Goal: Task Accomplishment & Management: Manage account settings

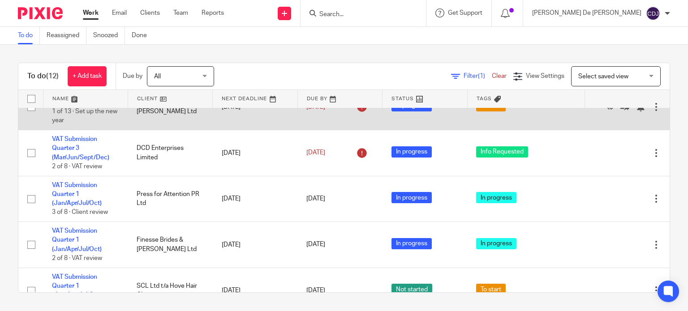
scroll to position [179, 0]
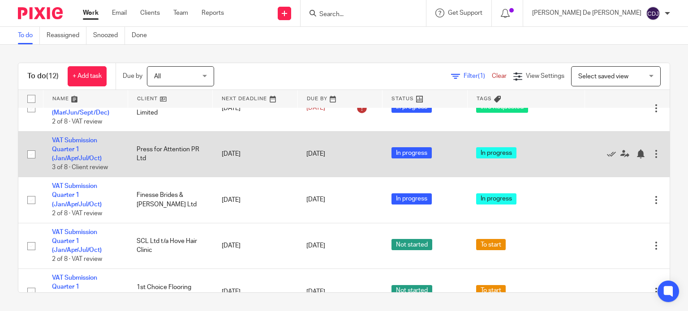
click at [61, 145] on td "VAT Submission Quarter 1 (Jan/Apr/Jul/Oct) 3 of 8 · Client review" at bounding box center [85, 154] width 85 height 46
click at [69, 153] on link "VAT Submission Quarter 1 (Jan/Apr/Jul/Oct)" at bounding box center [77, 149] width 50 height 25
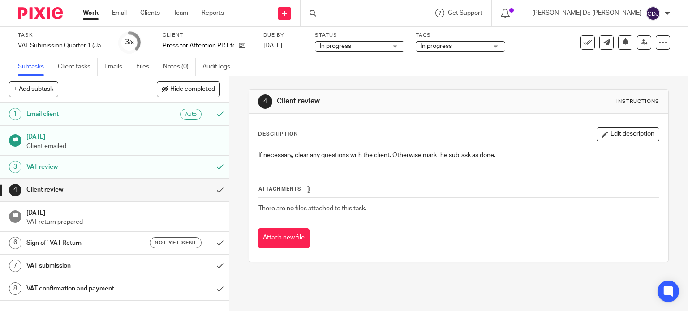
click at [459, 48] on span "In progress" at bounding box center [454, 46] width 67 height 9
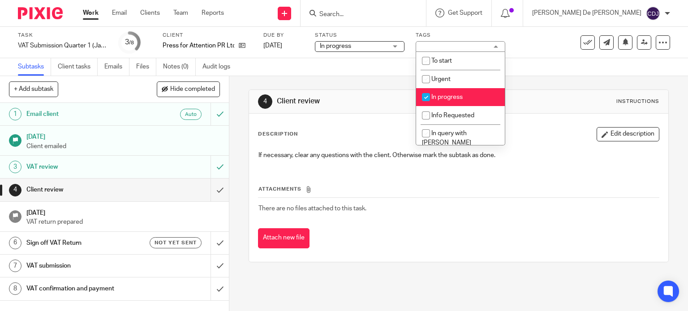
click at [462, 102] on li "In progress" at bounding box center [460, 97] width 89 height 18
checkbox input "false"
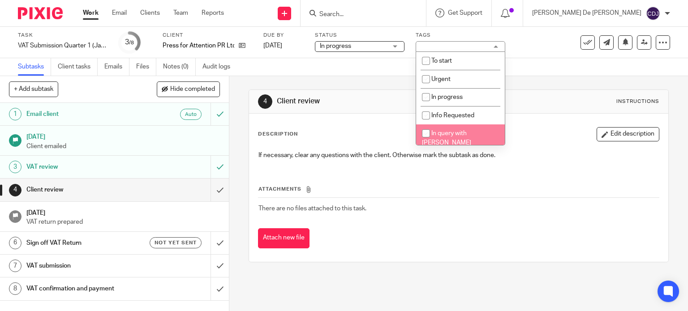
scroll to position [45, 0]
click at [466, 131] on span "In review with [PERSON_NAME]" at bounding box center [446, 139] width 49 height 16
checkbox input "true"
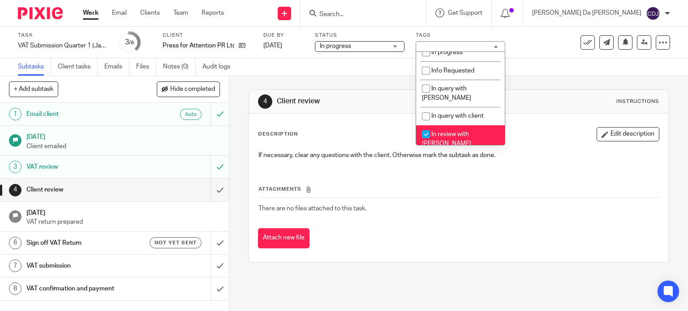
click at [398, 288] on div "4 Client review Instructions Description Edit description If necessary, clear a…" at bounding box center [458, 193] width 459 height 235
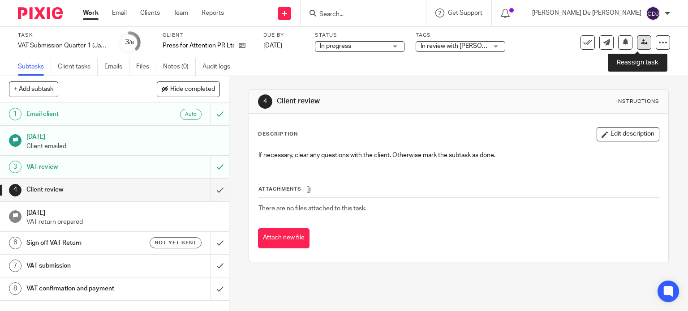
click at [641, 44] on icon at bounding box center [644, 42] width 7 height 7
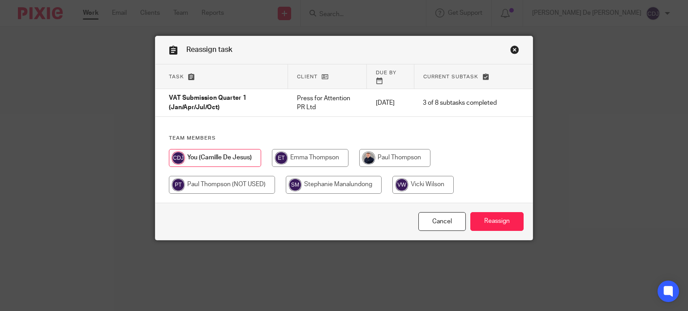
click at [396, 149] on input "radio" at bounding box center [394, 158] width 71 height 18
radio input "true"
click at [491, 221] on input "Reassign" at bounding box center [496, 221] width 53 height 19
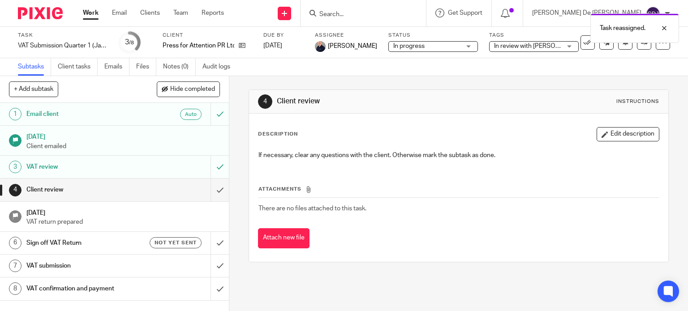
click at [87, 16] on link "Work" at bounding box center [91, 13] width 16 height 9
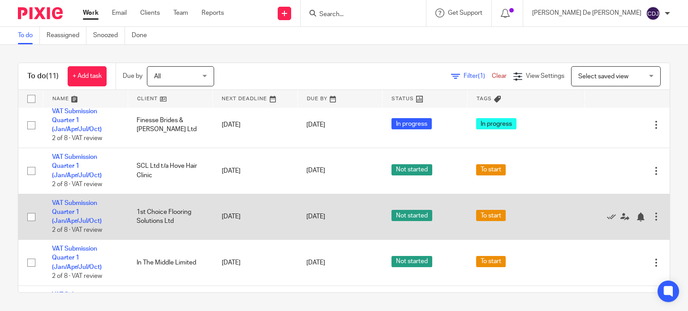
scroll to position [224, 0]
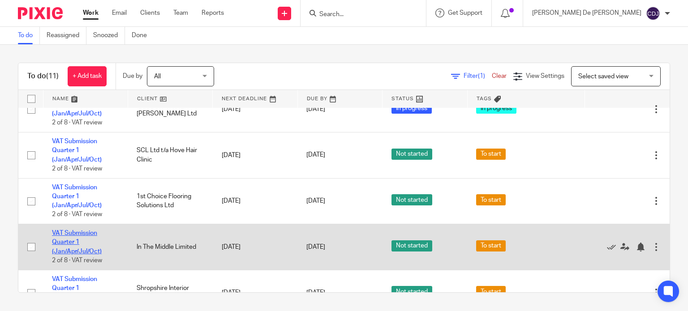
click at [70, 245] on link "VAT Submission Quarter 1 (Jan/Apr/Jul/Oct)" at bounding box center [77, 242] width 50 height 25
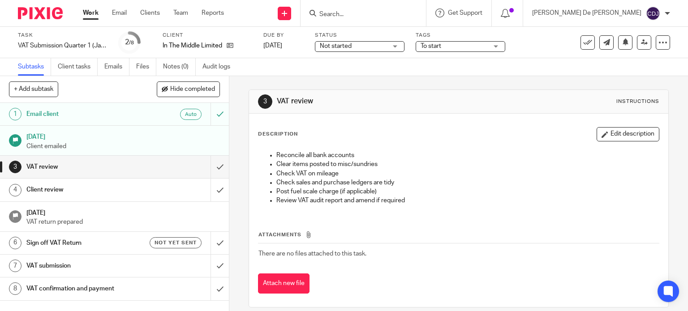
click at [97, 14] on link "Work" at bounding box center [91, 13] width 16 height 9
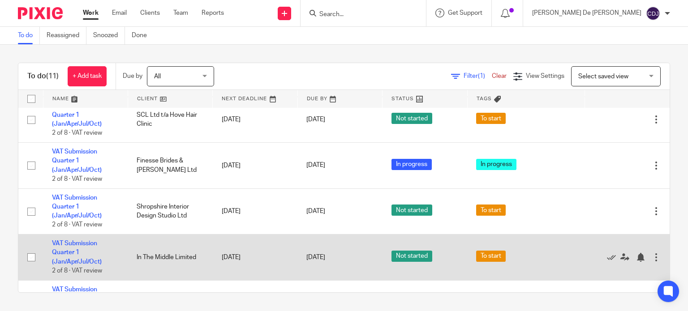
scroll to position [269, 0]
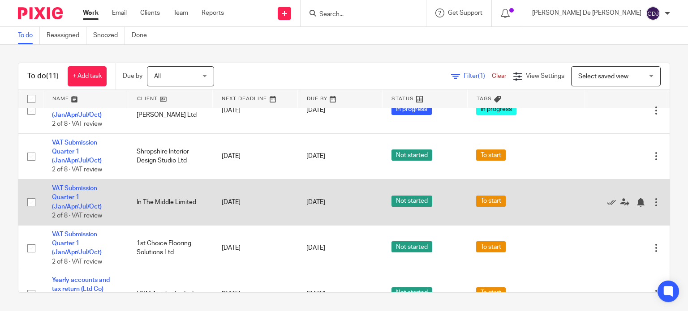
click at [81, 193] on td "VAT Submission Quarter 1 (Jan/Apr/Jul/Oct) 2 of 8 · VAT review" at bounding box center [85, 203] width 85 height 46
click at [68, 197] on link "VAT Submission Quarter 1 (Jan/Apr/Jul/Oct)" at bounding box center [77, 197] width 50 height 25
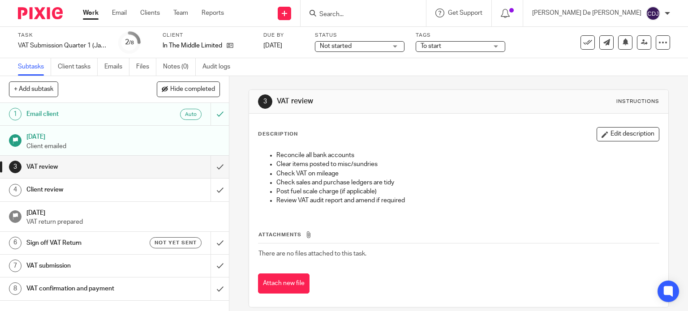
click at [471, 48] on span "To start" at bounding box center [454, 46] width 67 height 9
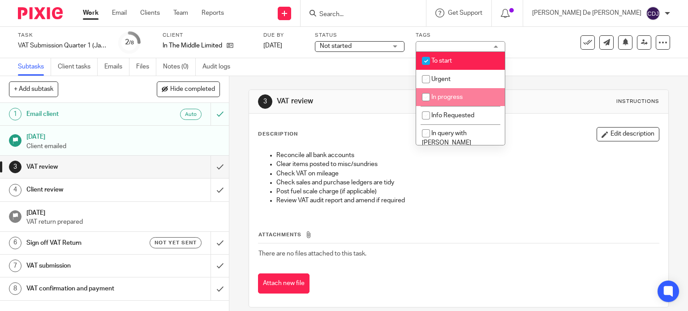
click at [463, 101] on li "In progress" at bounding box center [460, 97] width 89 height 18
checkbox input "true"
click at [454, 60] on li "To start" at bounding box center [460, 61] width 89 height 18
checkbox input "false"
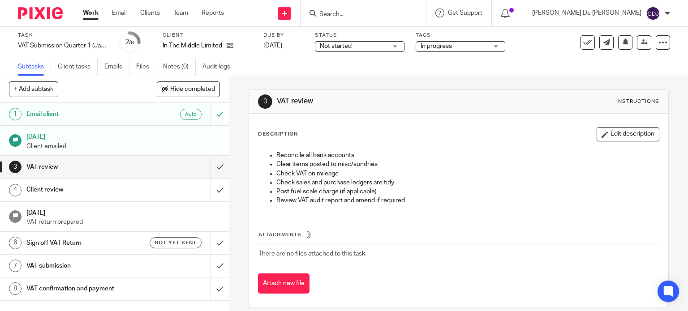
click at [365, 45] on span "Not started" at bounding box center [353, 46] width 67 height 9
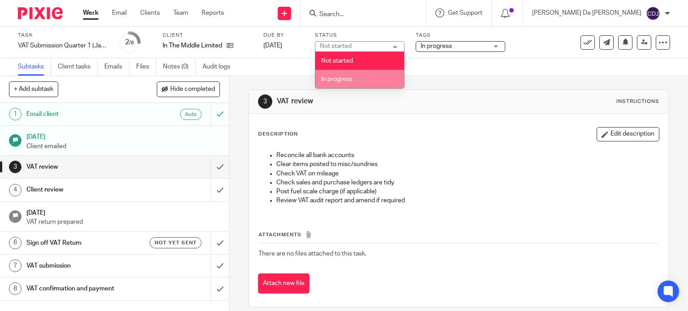
click at [363, 77] on li "In progress" at bounding box center [359, 79] width 89 height 18
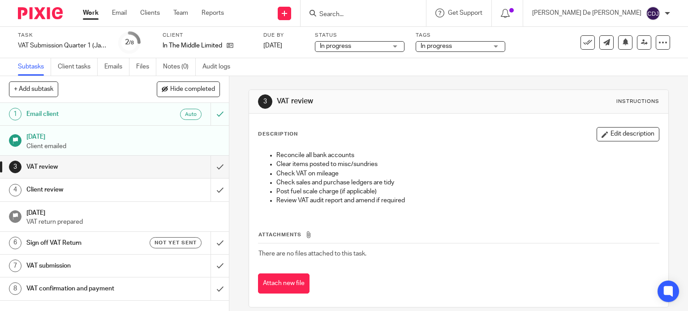
click at [433, 82] on div "3 VAT review Instructions Description Edit description Reconcile all bank accou…" at bounding box center [459, 198] width 421 height 245
click at [206, 166] on input "submit" at bounding box center [114, 167] width 229 height 22
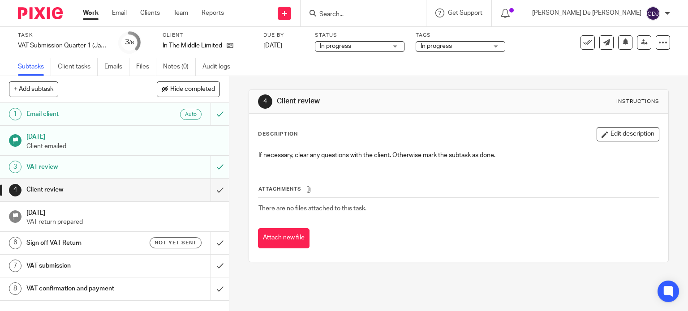
click at [485, 45] on span "In progress" at bounding box center [454, 46] width 67 height 9
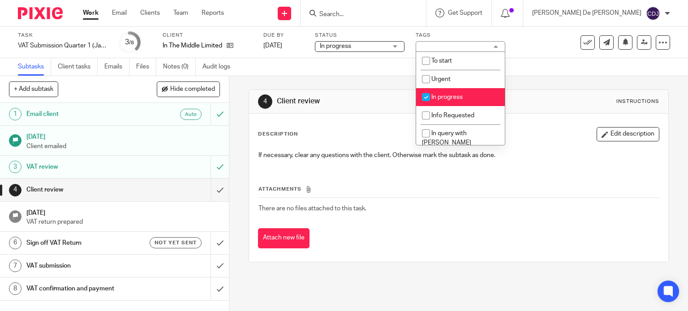
click at [476, 97] on li "In progress" at bounding box center [460, 97] width 89 height 18
checkbox input "false"
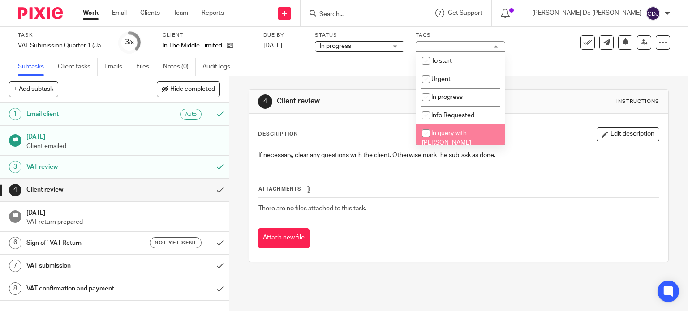
click at [471, 132] on span "In query with [PERSON_NAME]" at bounding box center [446, 138] width 49 height 16
checkbox input "false"
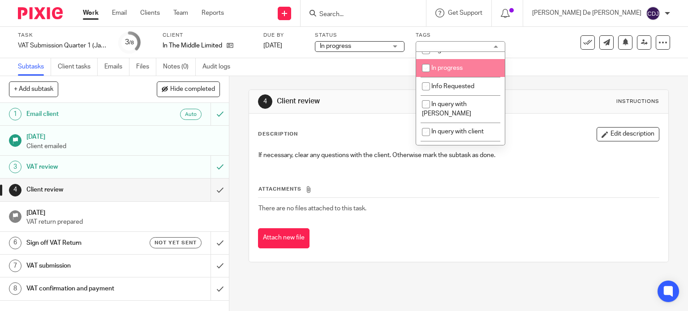
scroll to position [45, 0]
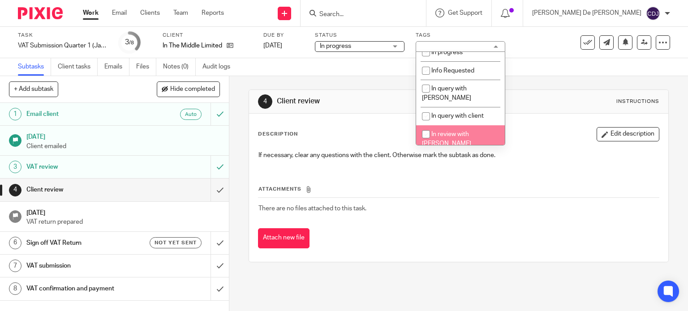
click at [471, 131] on span "In review with [PERSON_NAME]" at bounding box center [446, 139] width 49 height 16
checkbox input "true"
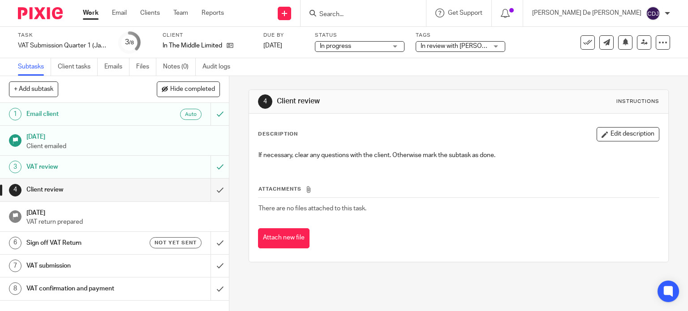
click at [554, 80] on div "4 Client review Instructions Description Edit description If necessary, clear a…" at bounding box center [459, 176] width 421 height 200
click at [637, 43] on link at bounding box center [644, 42] width 14 height 14
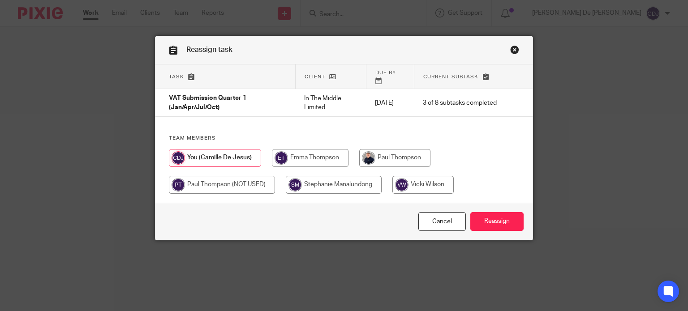
click at [391, 152] on input "radio" at bounding box center [394, 158] width 71 height 18
radio input "true"
click at [488, 217] on input "Reassign" at bounding box center [496, 221] width 53 height 19
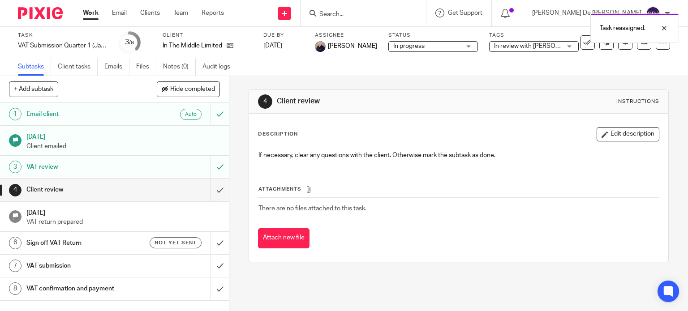
click at [156, 168] on div "VAT review" at bounding box center [113, 166] width 175 height 13
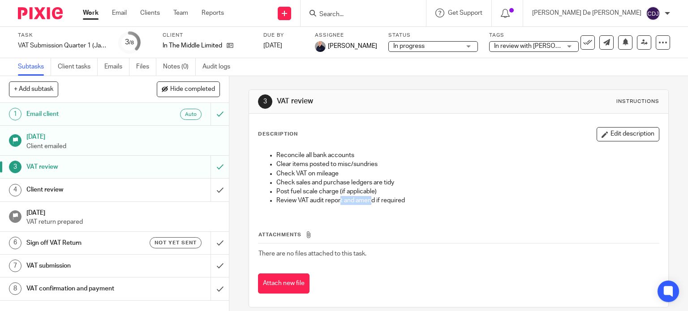
click at [371, 202] on p "Review VAT audit report and amend if required" at bounding box center [467, 200] width 383 height 9
click at [393, 193] on p "Post fuel scale charge (if applicable)" at bounding box center [467, 191] width 383 height 9
click at [88, 10] on link "Work" at bounding box center [91, 13] width 16 height 9
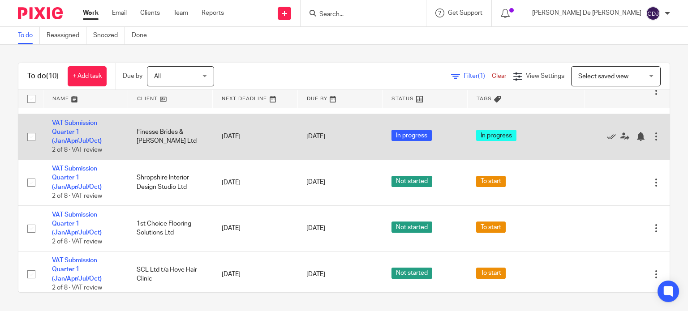
scroll to position [206, 0]
